Goal: Communication & Community: Answer question/provide support

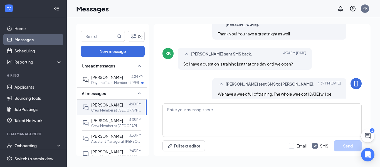
scroll to position [257, 0]
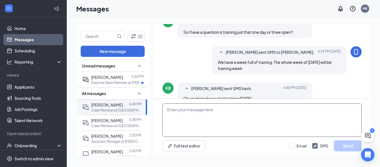
click at [199, 125] on textarea at bounding box center [261, 119] width 199 height 33
click at [195, 114] on textarea at bounding box center [261, 119] width 199 height 33
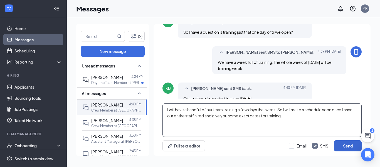
type textarea "I will have a handful of our team training a few days that week. So I will make…"
click at [352, 150] on button "Send" at bounding box center [348, 145] width 28 height 11
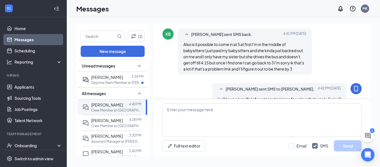
scroll to position [354, 0]
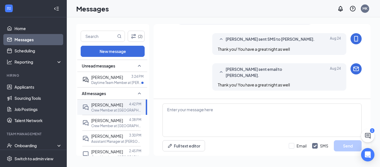
scroll to position [291, 0]
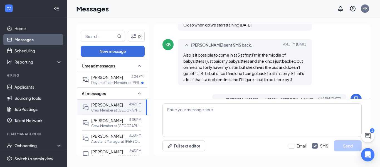
scroll to position [291, 0]
